Goal: Task Accomplishment & Management: Manage account settings

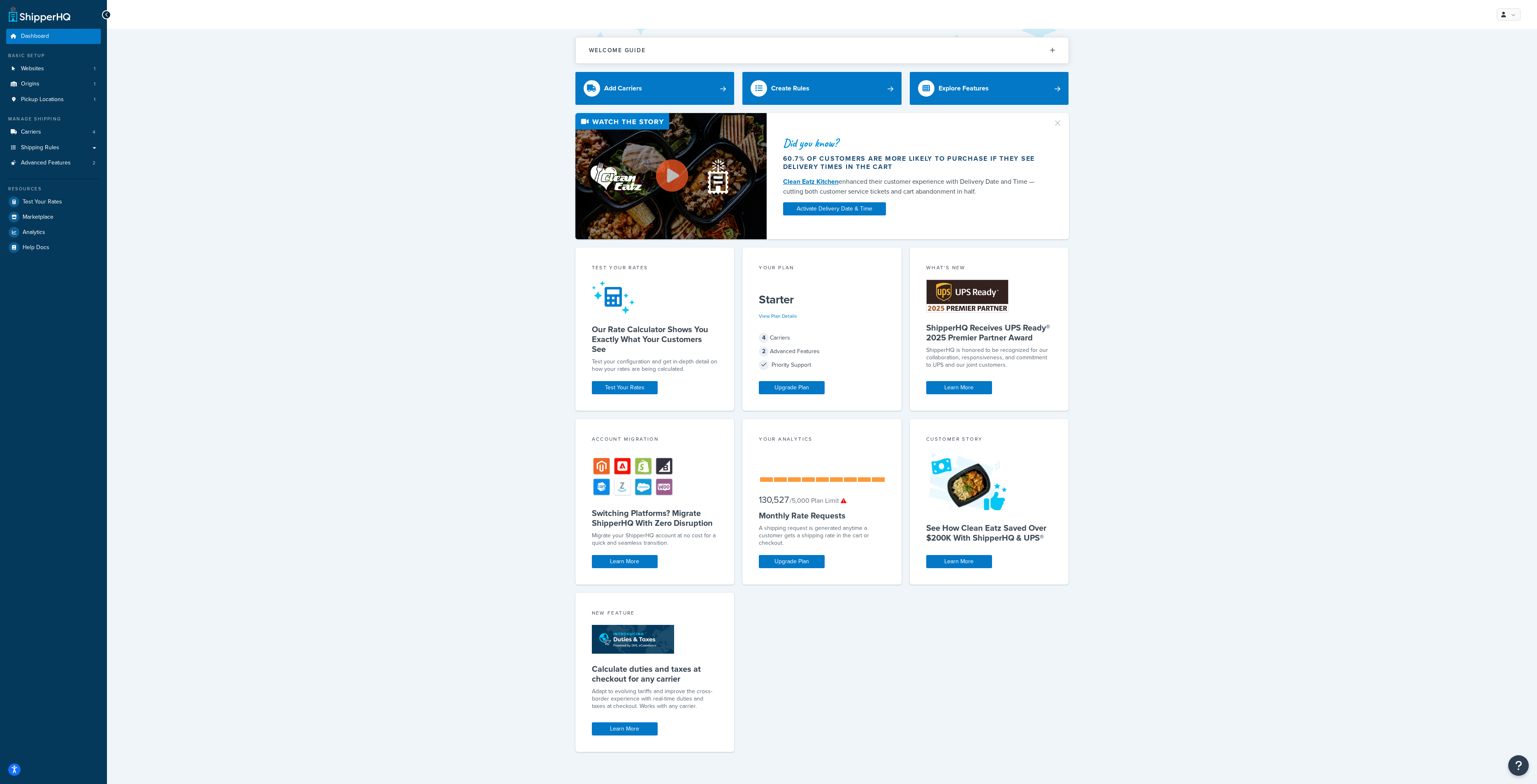
scroll to position [1, 0]
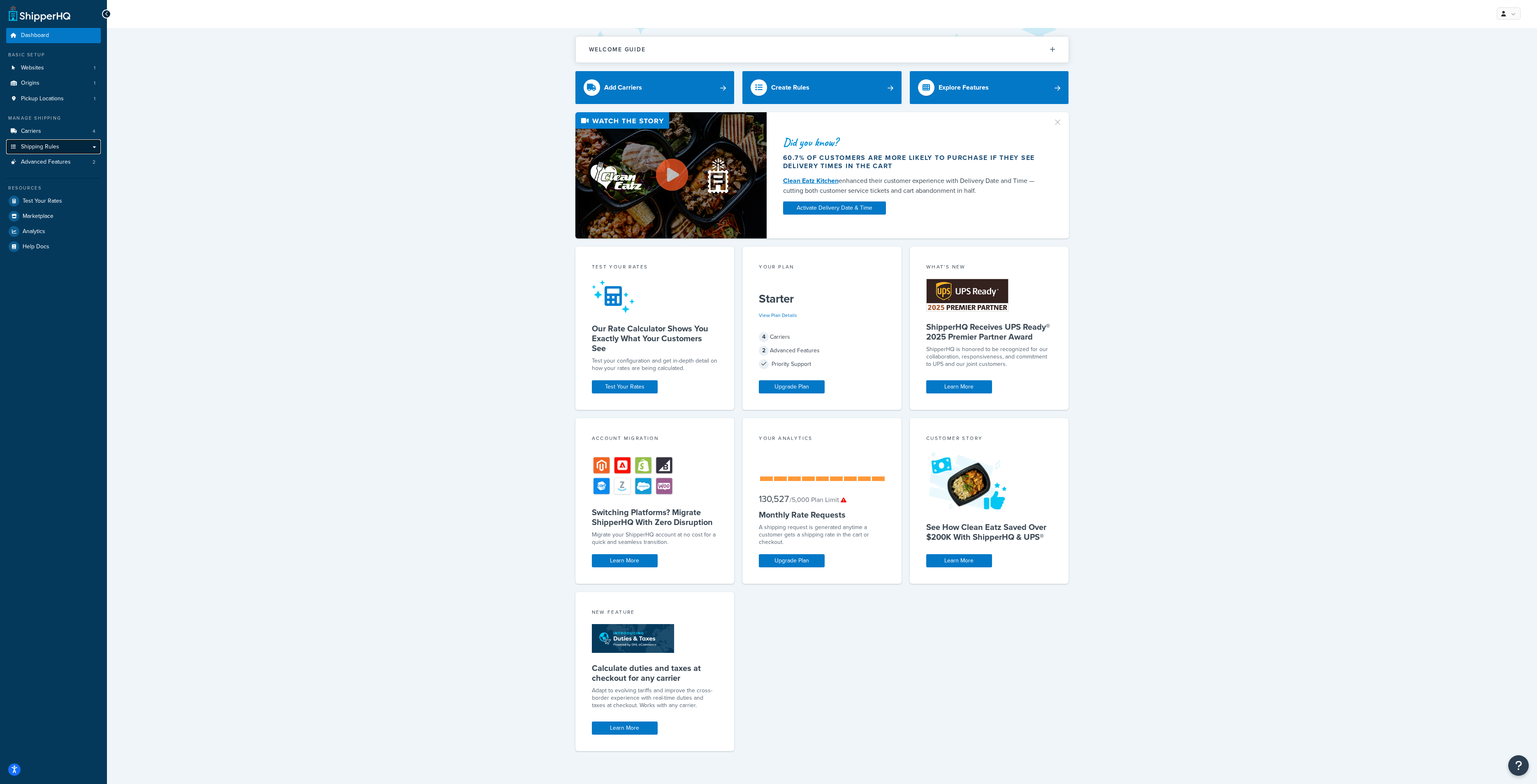
click at [56, 144] on span "Shipping Rules" at bounding box center [40, 147] width 38 height 7
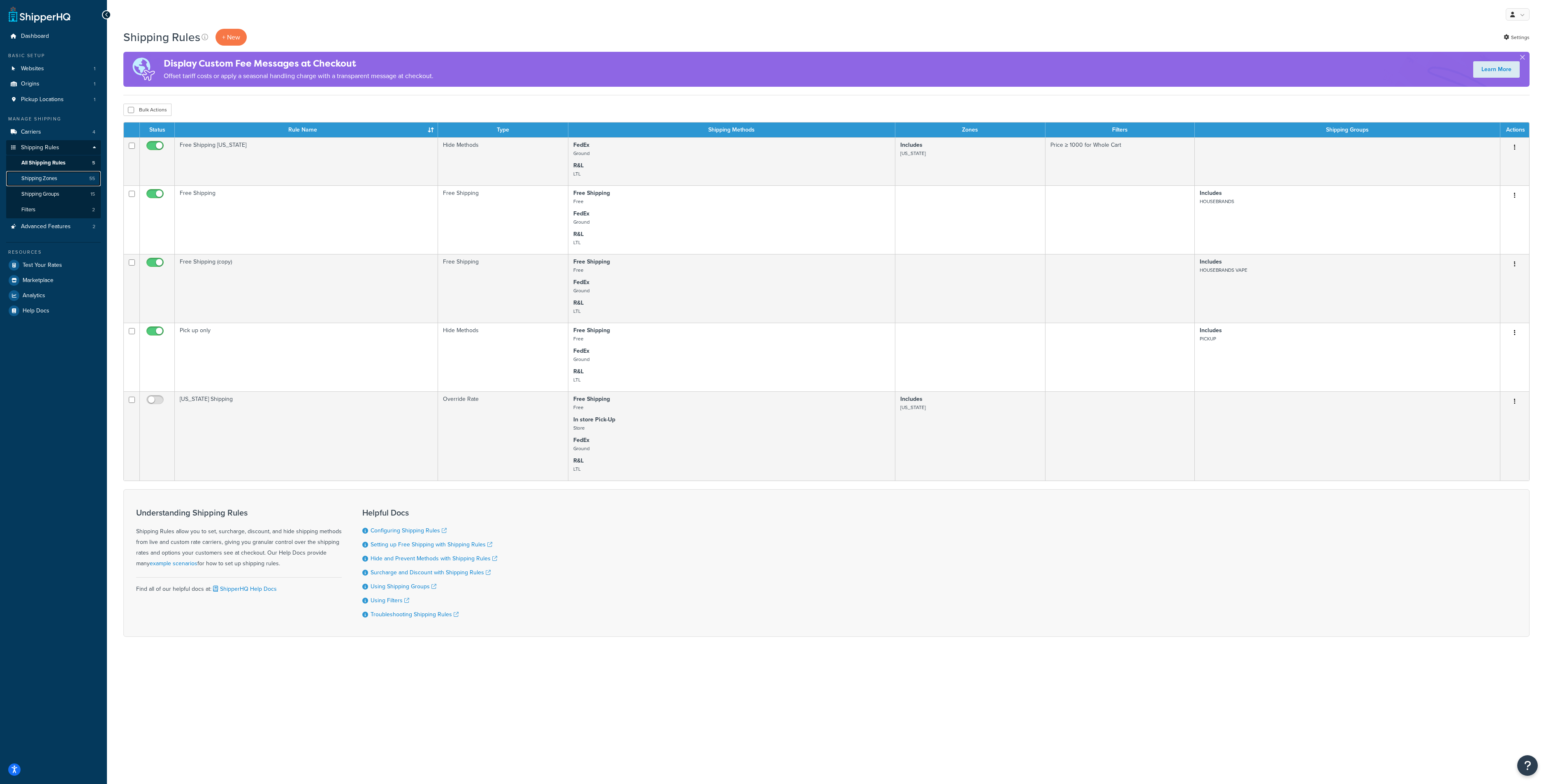
click at [67, 179] on link "Shipping Zones 55" at bounding box center [53, 178] width 95 height 15
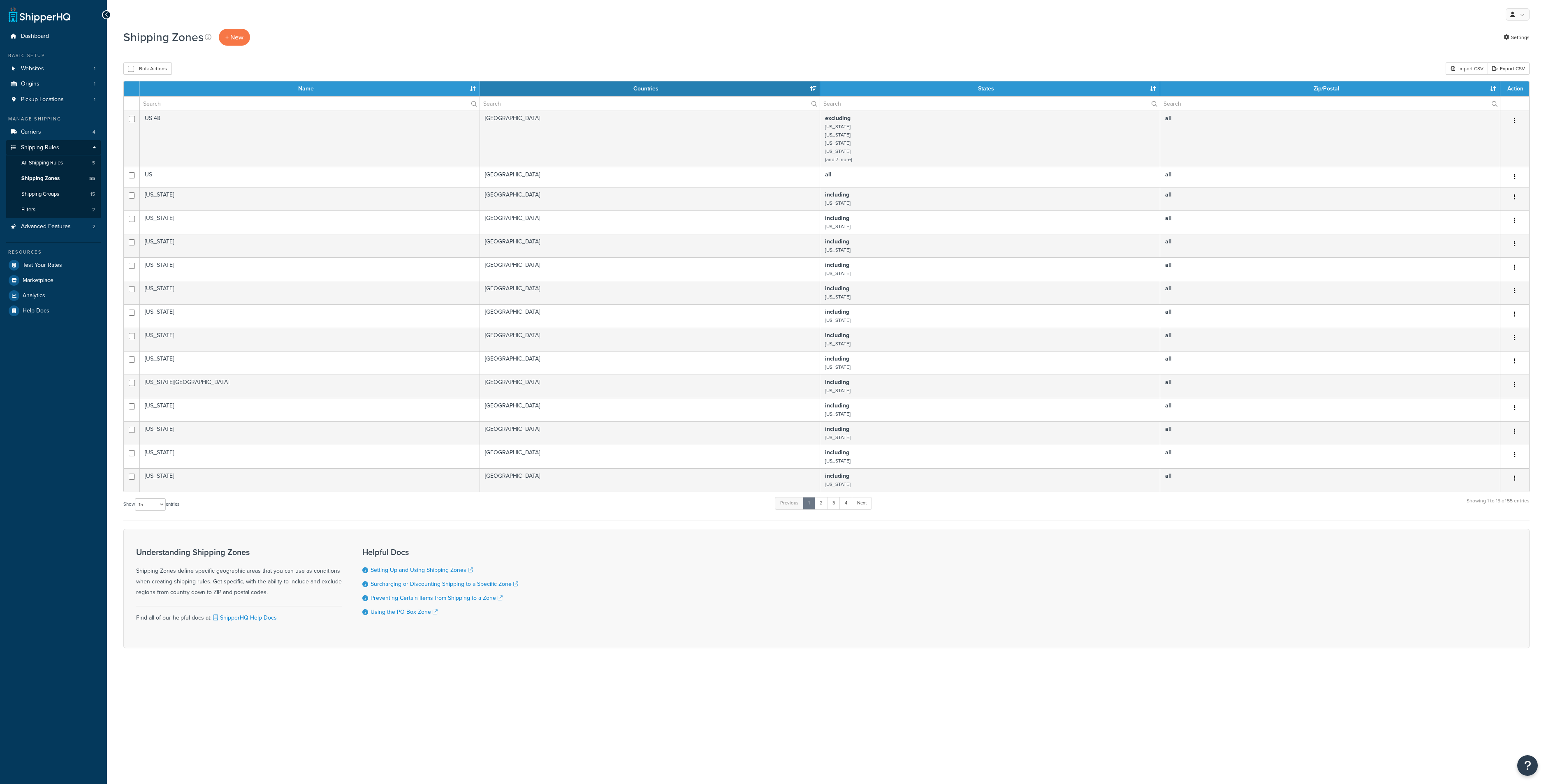
select select "15"
click at [65, 191] on link "Shipping Groups 15" at bounding box center [53, 194] width 95 height 15
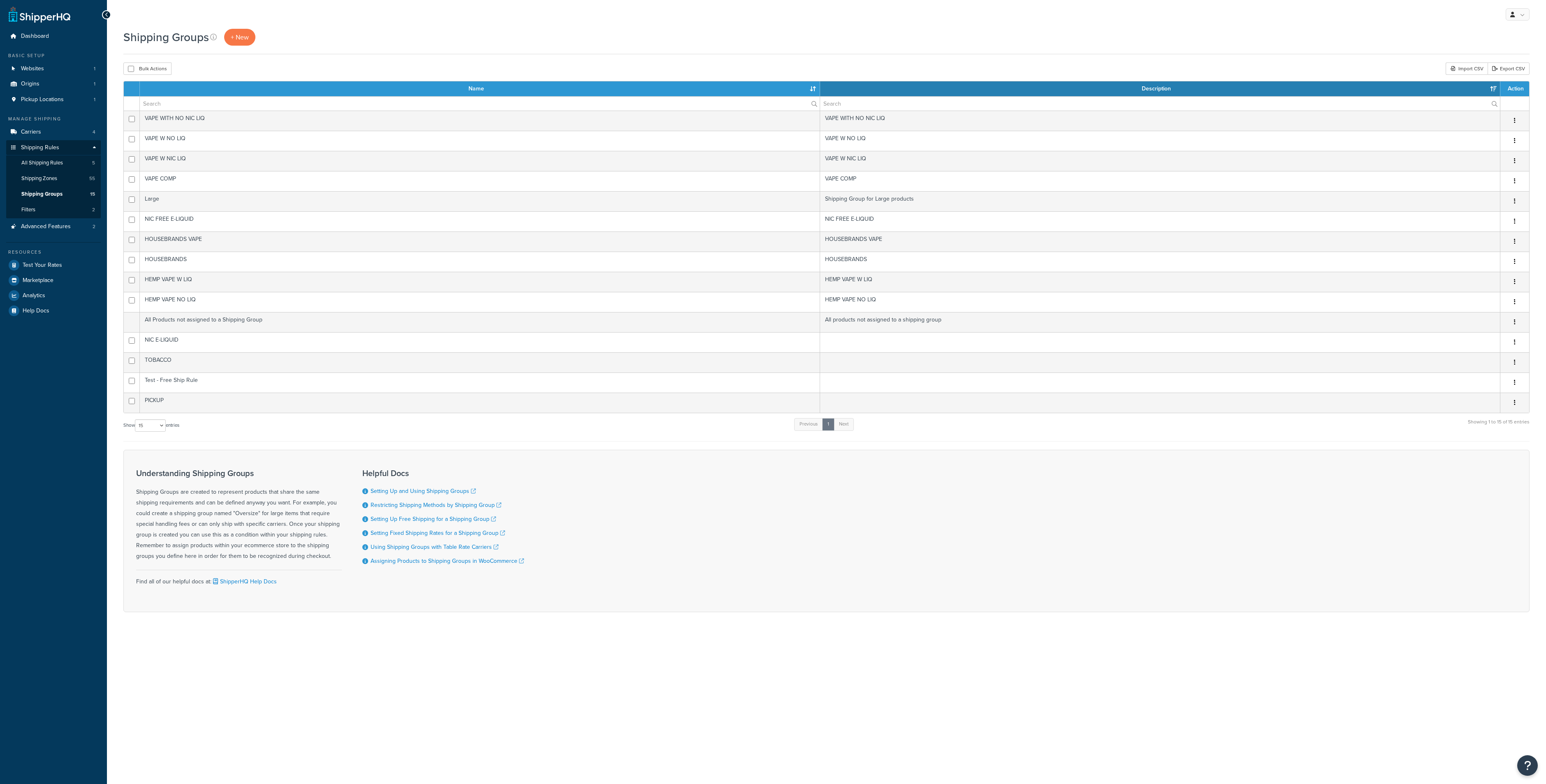
select select "15"
click at [62, 163] on span "All Shipping Rules" at bounding box center [42, 163] width 41 height 7
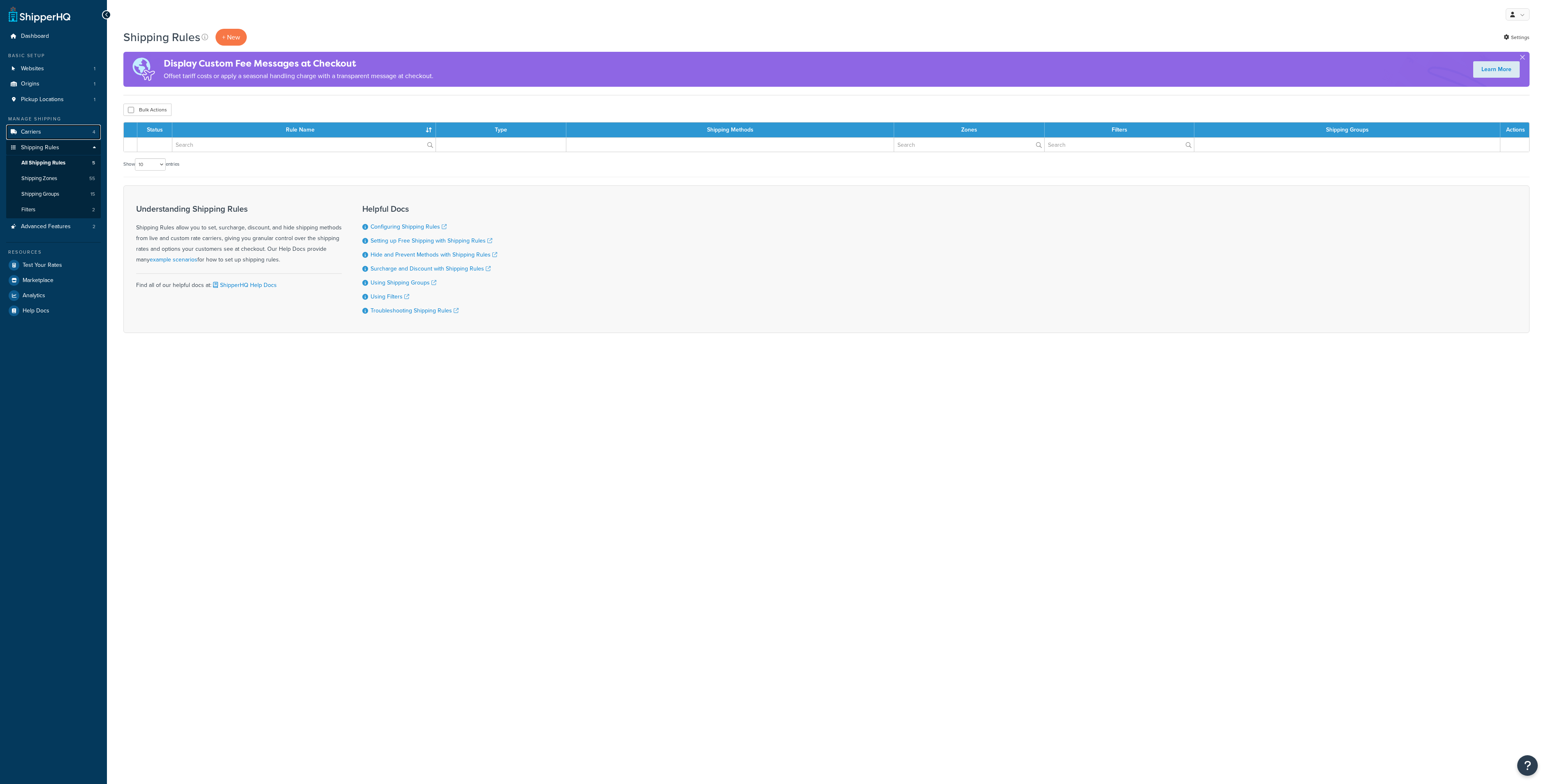
click at [64, 130] on link "Carriers 4" at bounding box center [53, 132] width 95 height 15
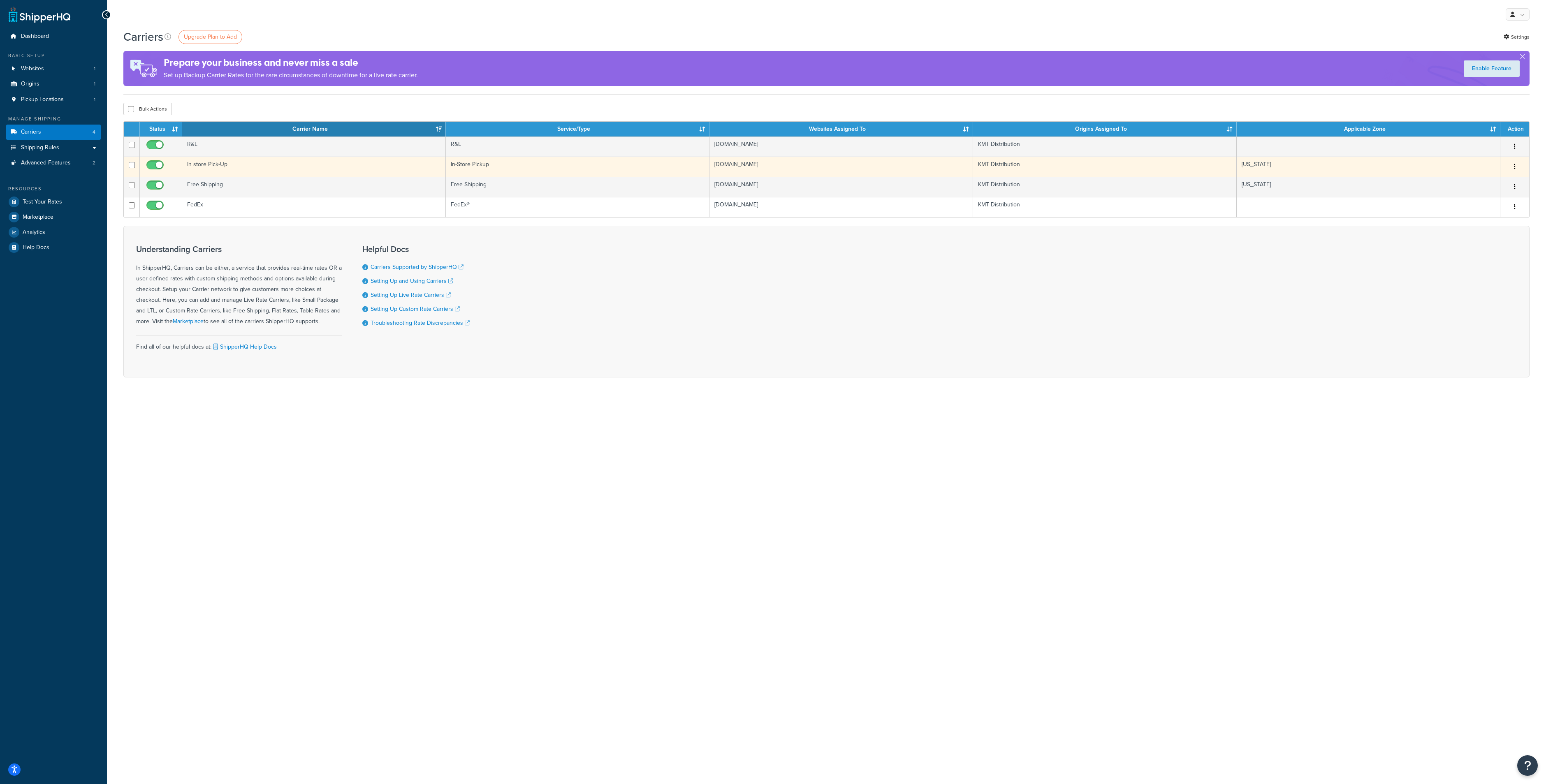
click at [226, 170] on td "In store Pick-Up" at bounding box center [314, 167] width 263 height 20
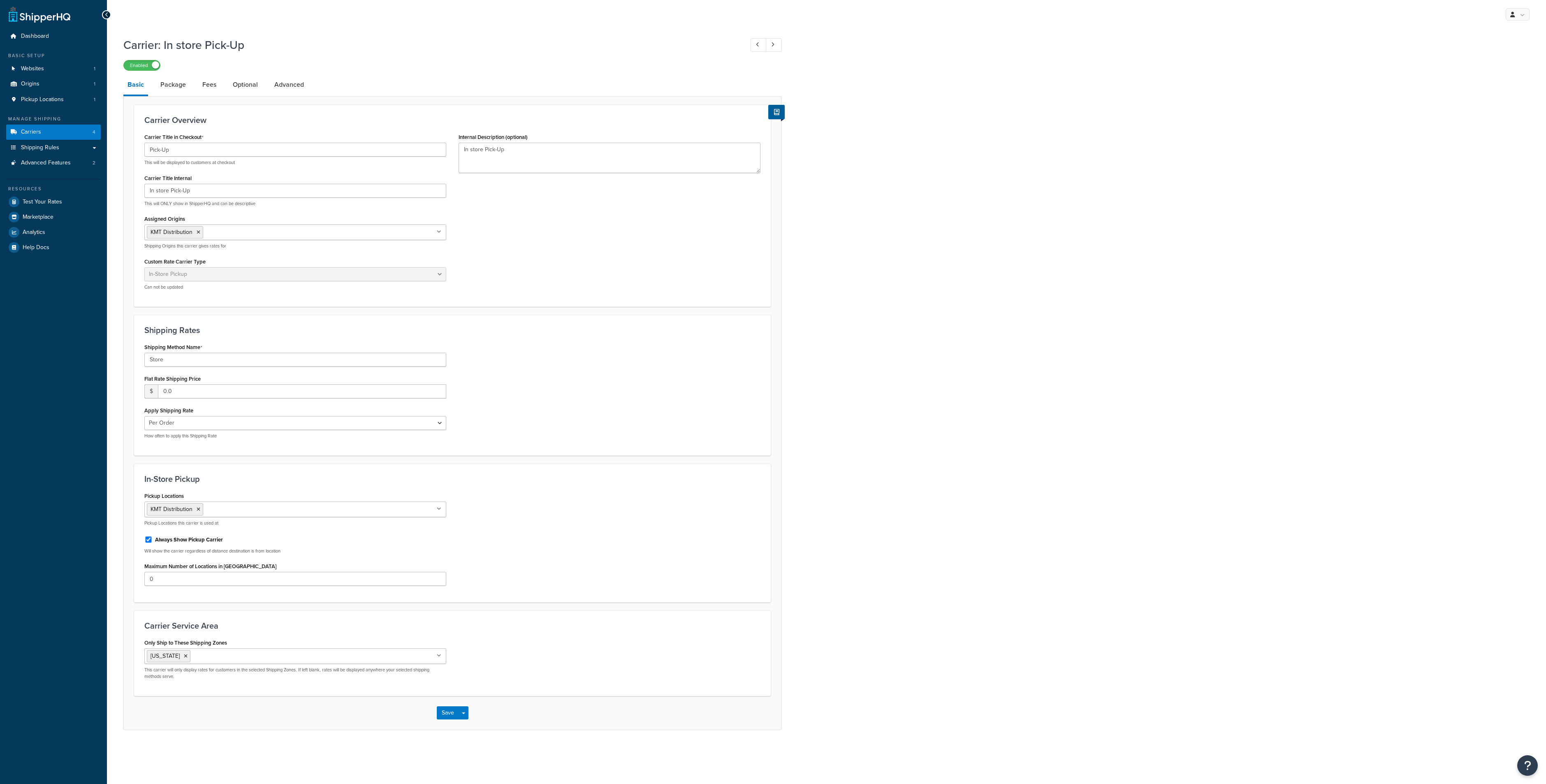
select select "pickup"
click at [214, 361] on input "Store" at bounding box center [295, 359] width 302 height 14
click at [194, 364] on input "Store" at bounding box center [295, 359] width 302 height 14
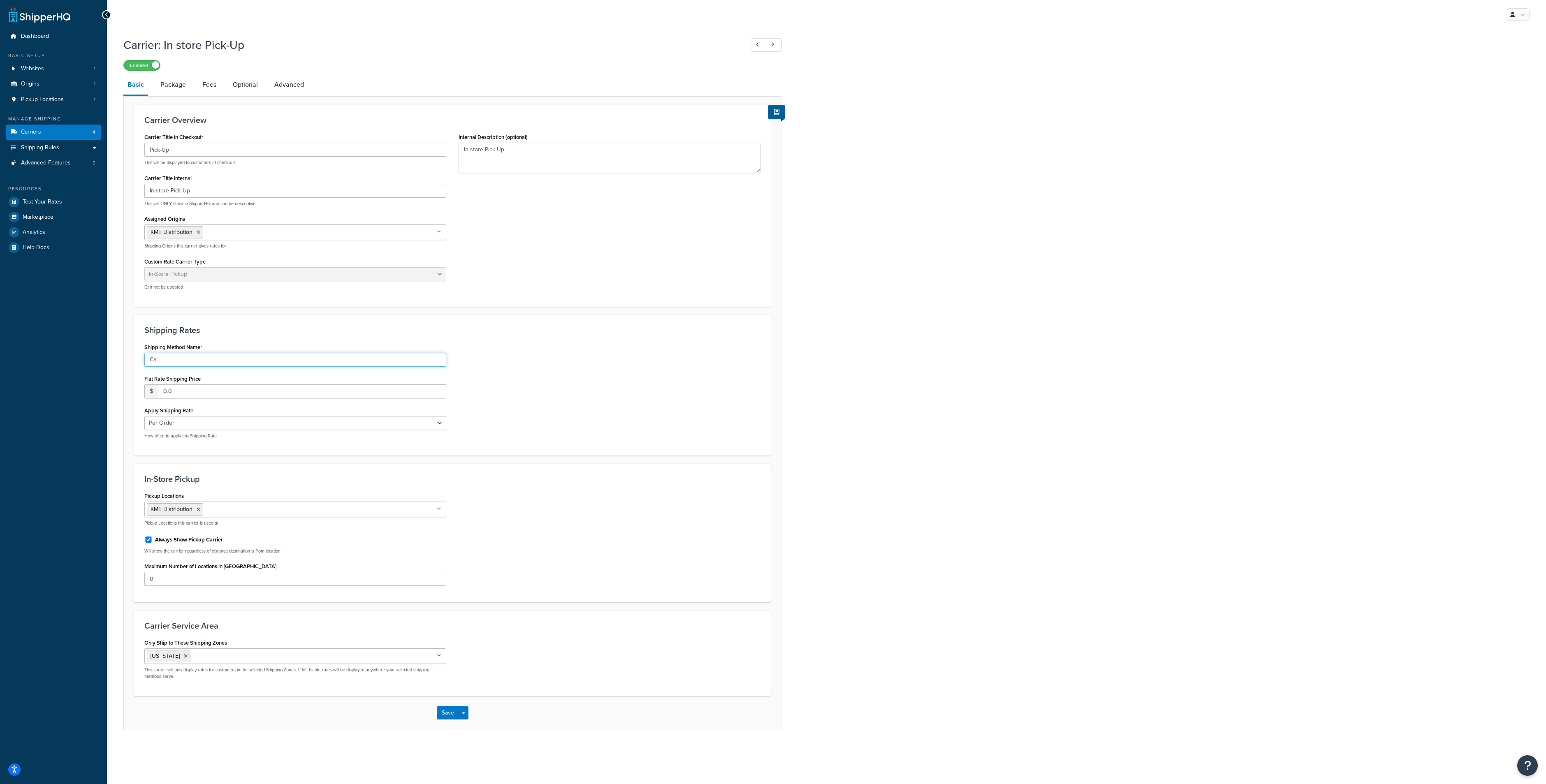
type input "C"
type input "Store"
